Goal: Obtain resource: Obtain resource

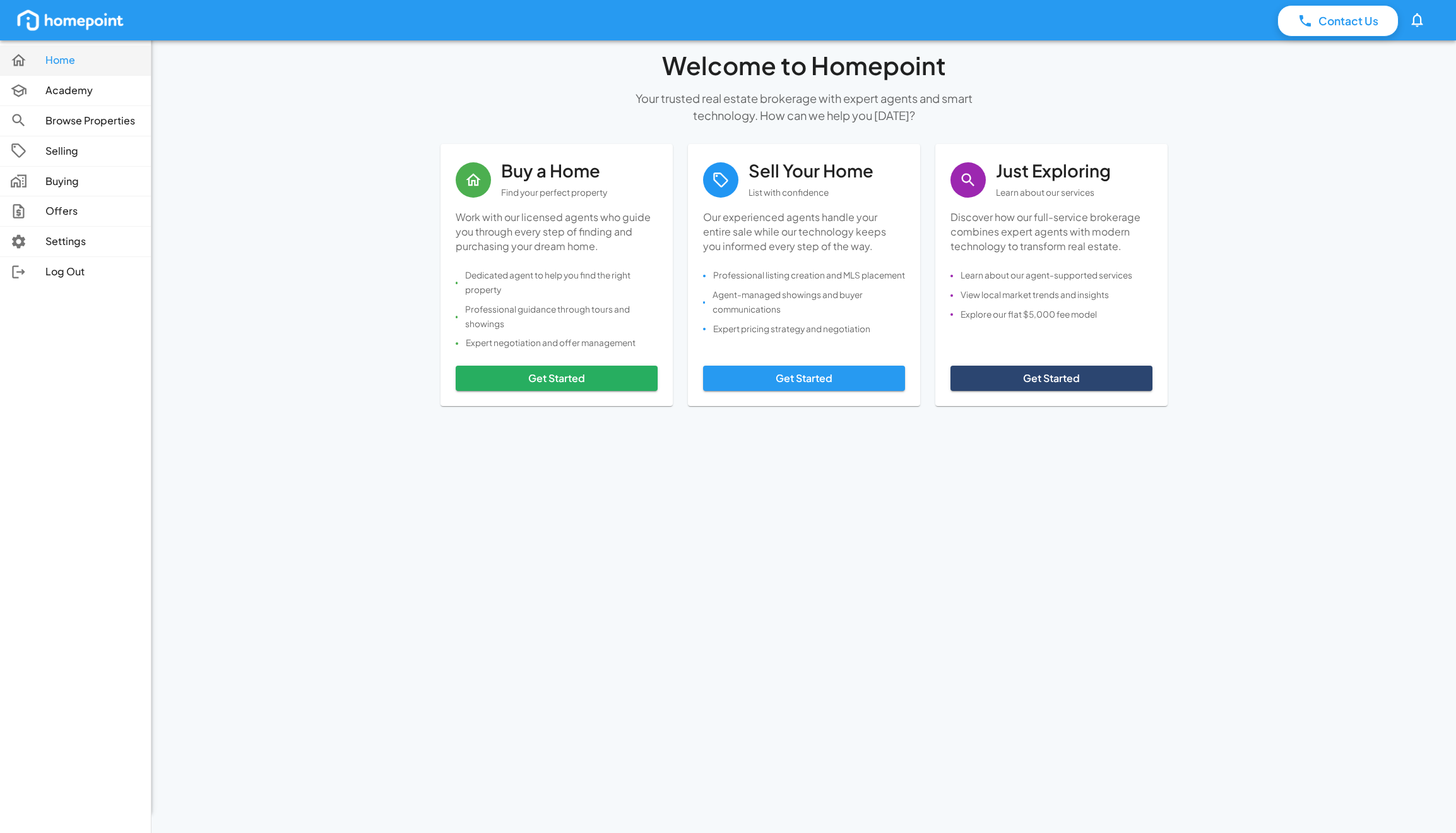
click at [6, 64] on link "Home" at bounding box center [75, 60] width 151 height 30
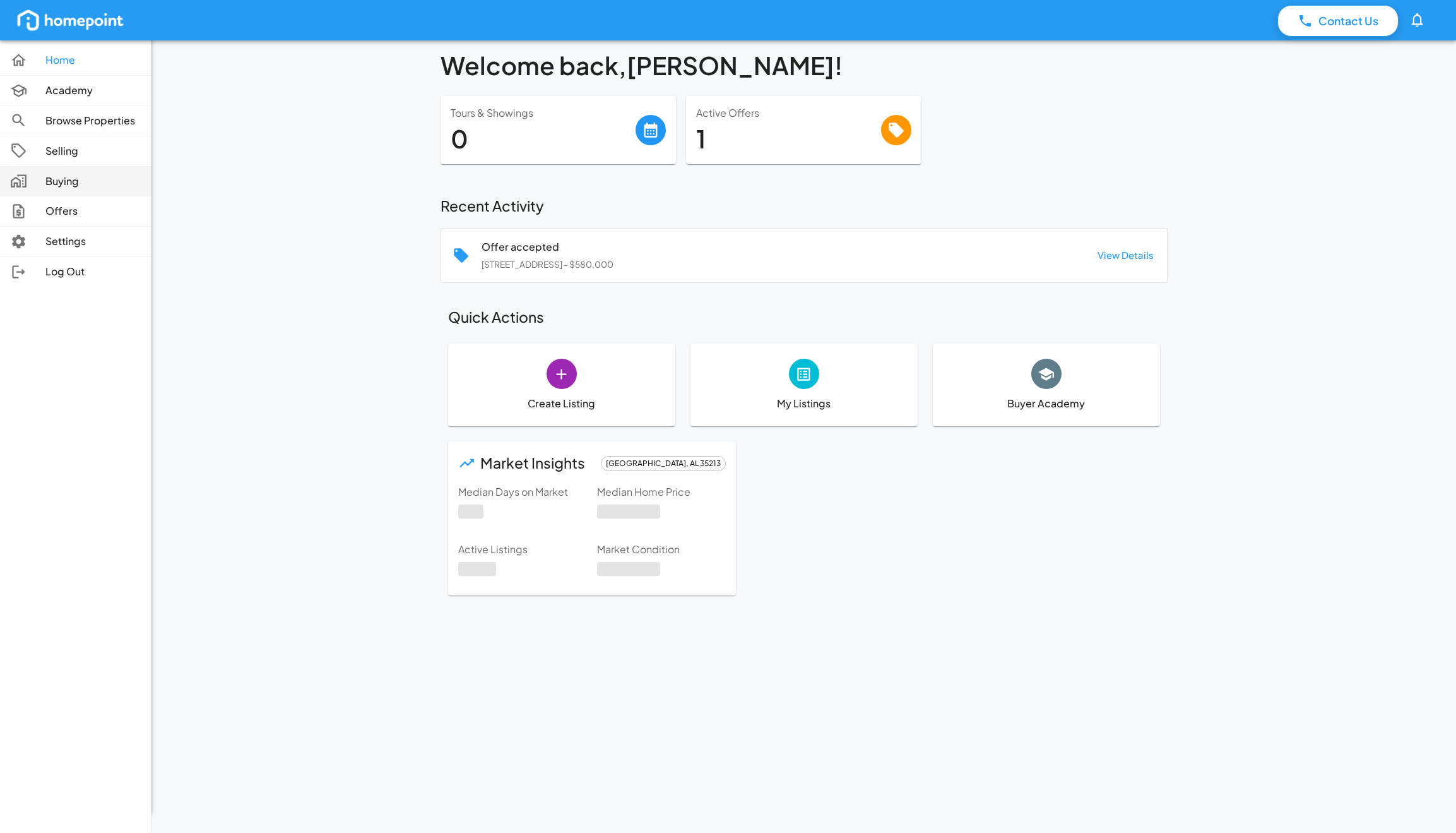
click at [63, 182] on p "Buying" at bounding box center [93, 181] width 96 height 15
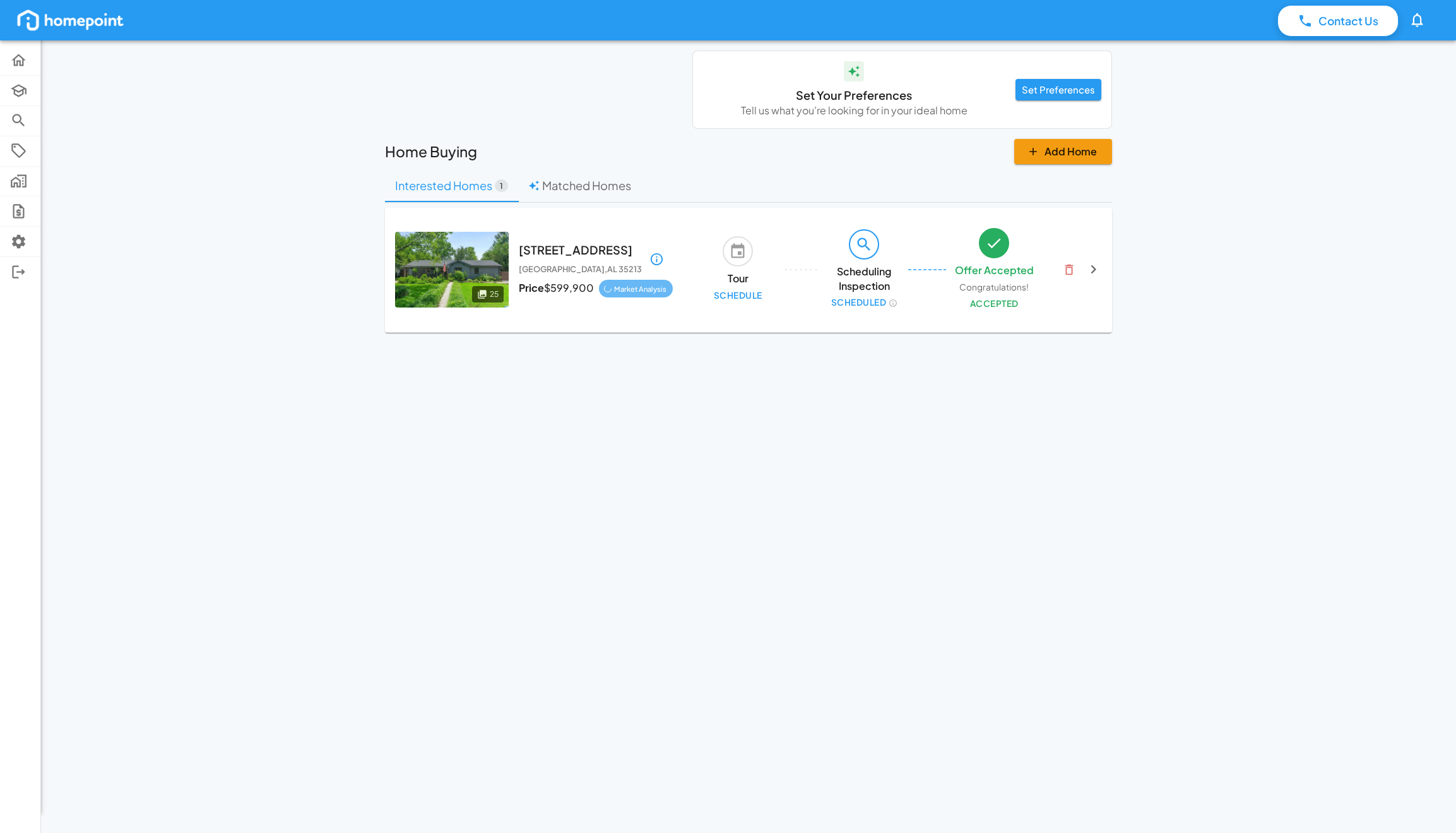
click at [566, 234] on div "[GEOGRAPHIC_DATA][STREET_ADDRESS] Price $ 599,900 Market Analysis" at bounding box center [539, 269] width 288 height 75
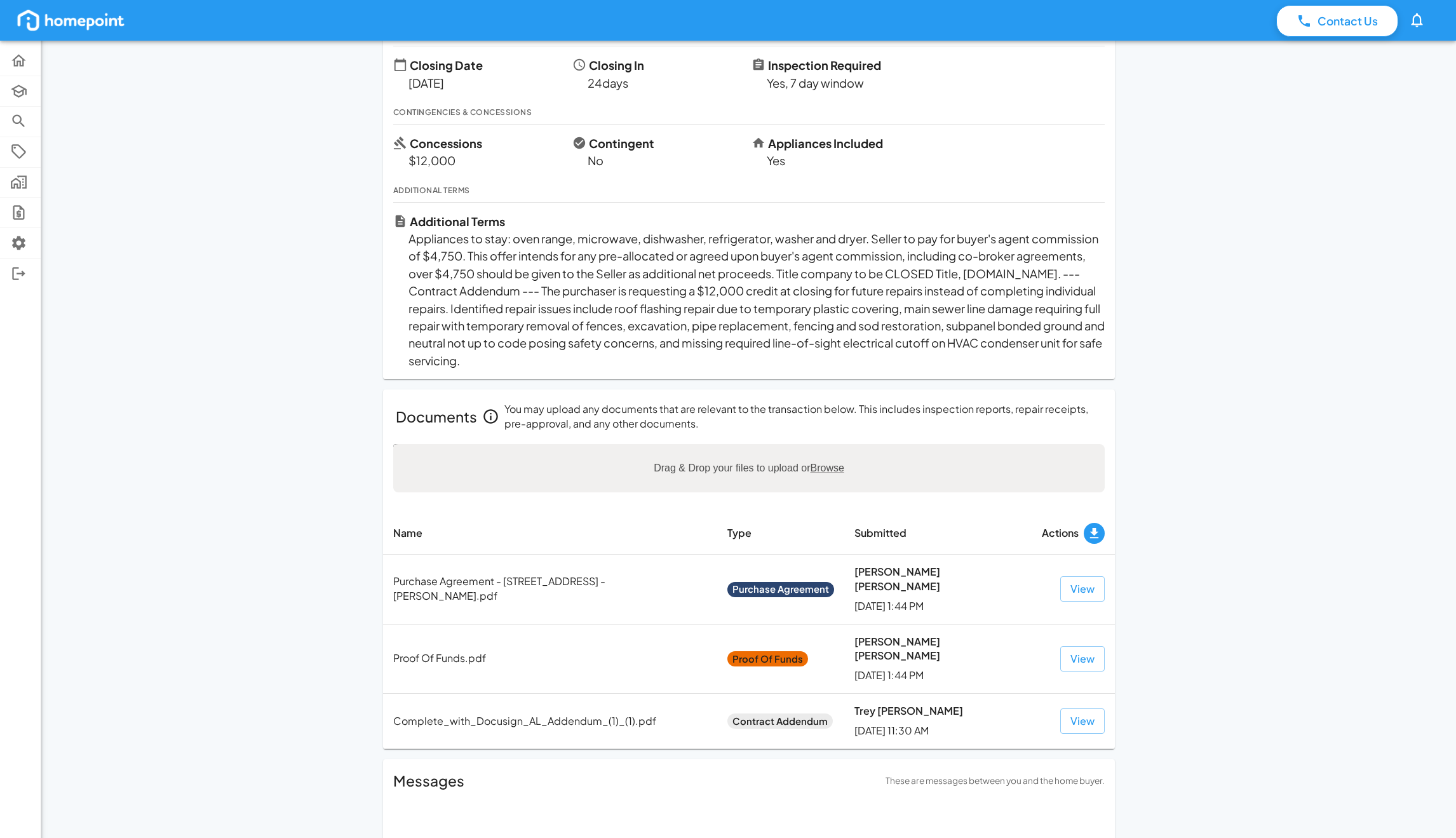
scroll to position [534, 0]
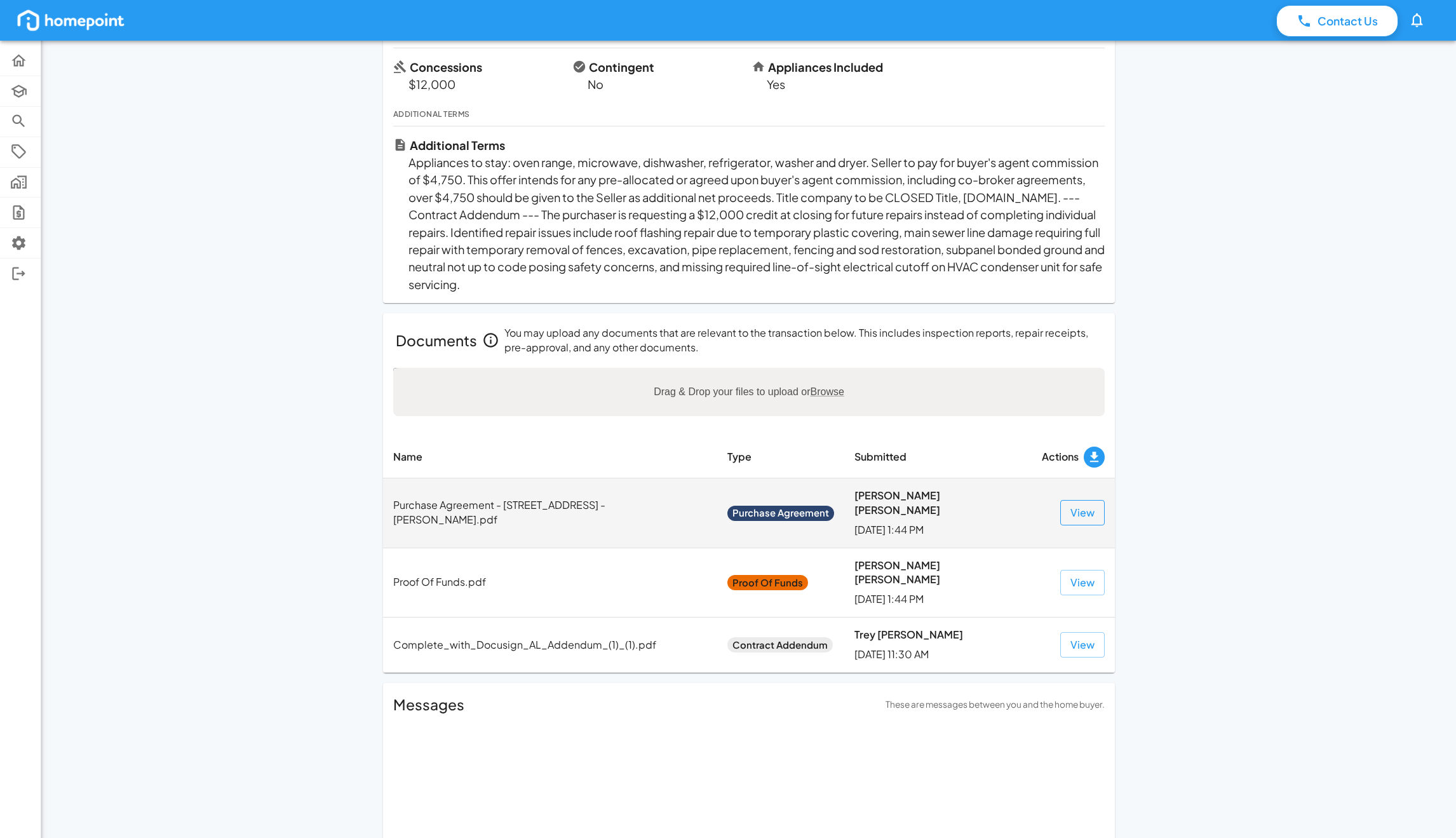
click at [1070, 505] on button "View" at bounding box center [1082, 513] width 45 height 25
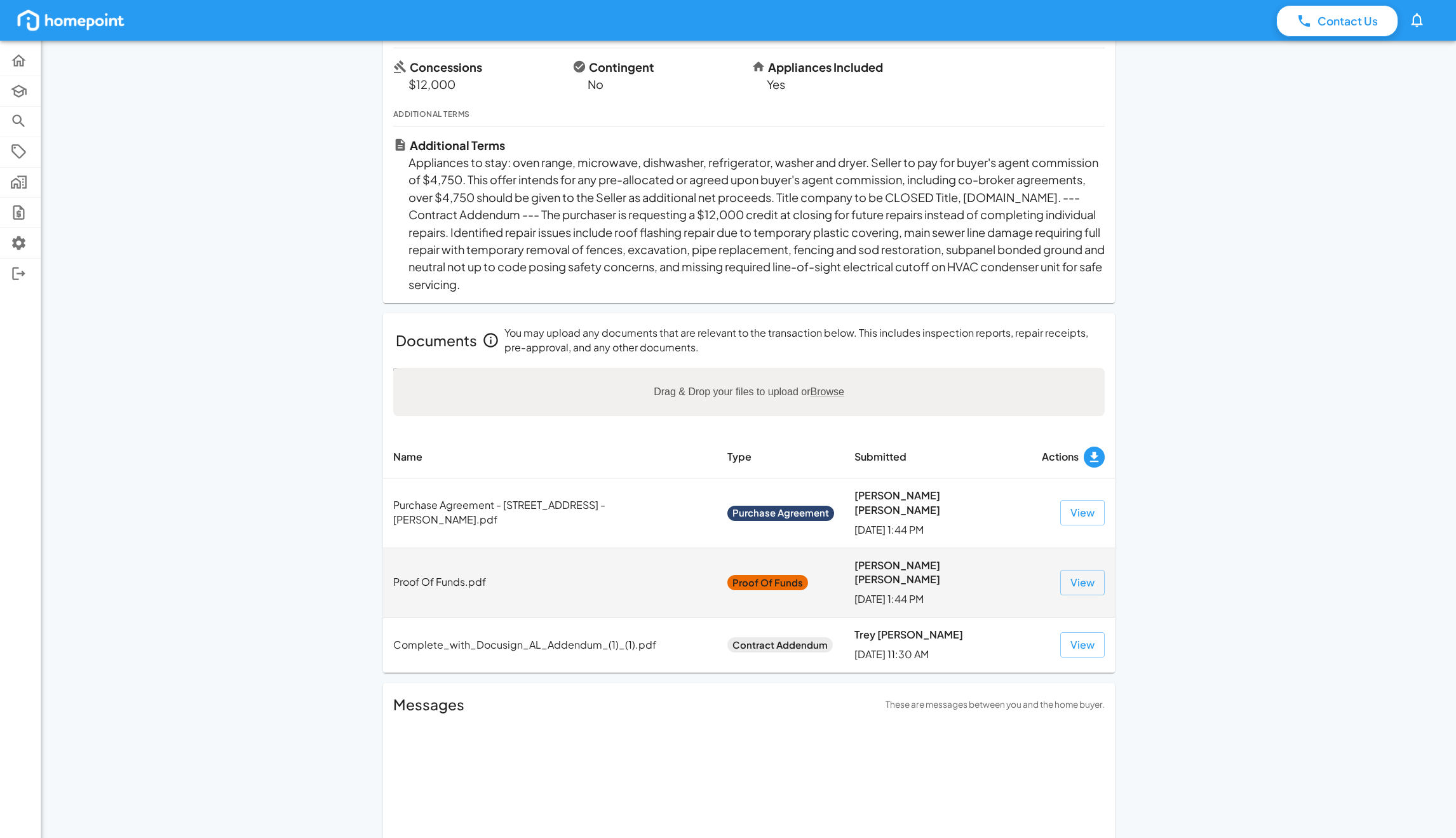
click at [649, 566] on td "Proof Of Funds.pdf" at bounding box center [550, 582] width 334 height 70
click at [1109, 563] on td "View" at bounding box center [1073, 582] width 83 height 70
click at [1088, 570] on button "View" at bounding box center [1082, 582] width 45 height 25
